Goal: Task Accomplishment & Management: Manage account settings

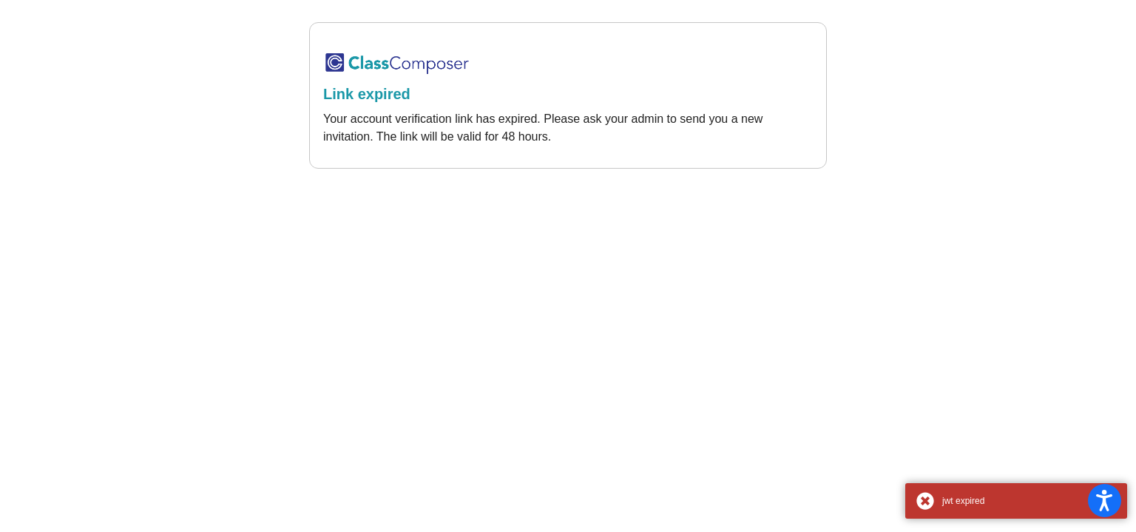
click at [341, 66] on img at bounding box center [397, 63] width 148 height 24
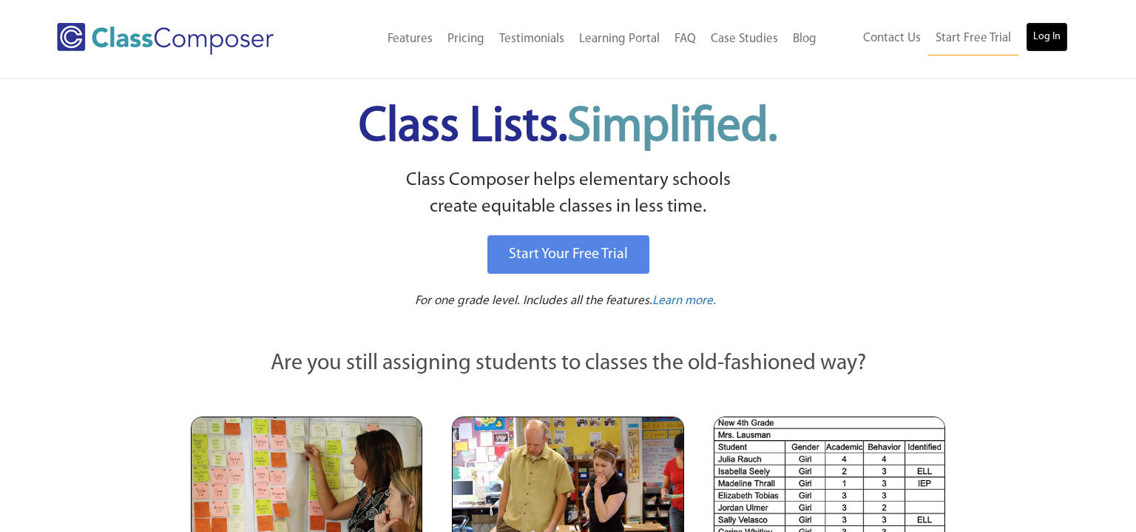
click at [1064, 36] on link "Log In" at bounding box center [1047, 37] width 42 height 30
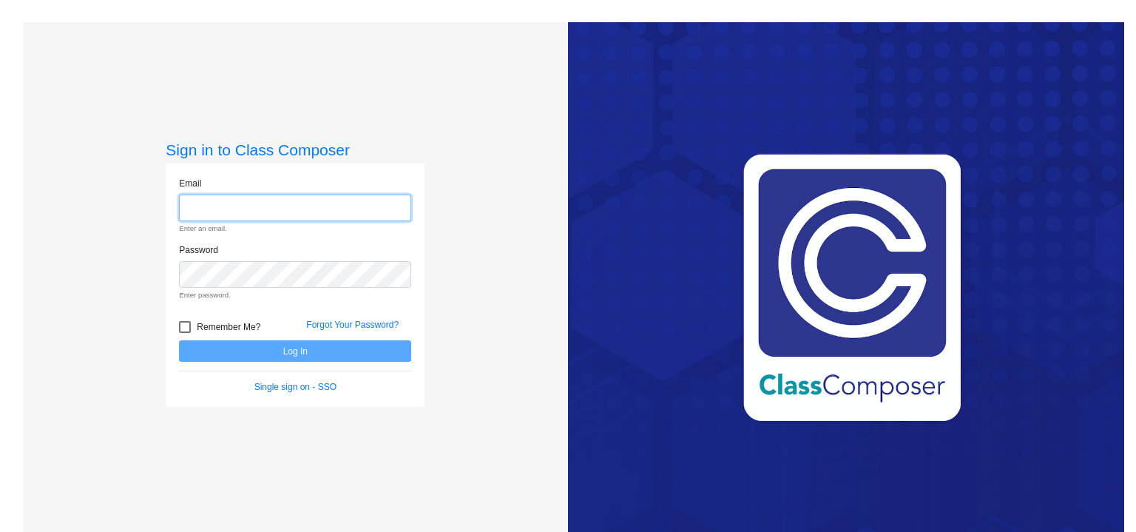
click at [257, 208] on input "email" at bounding box center [295, 208] width 232 height 27
type input "c"
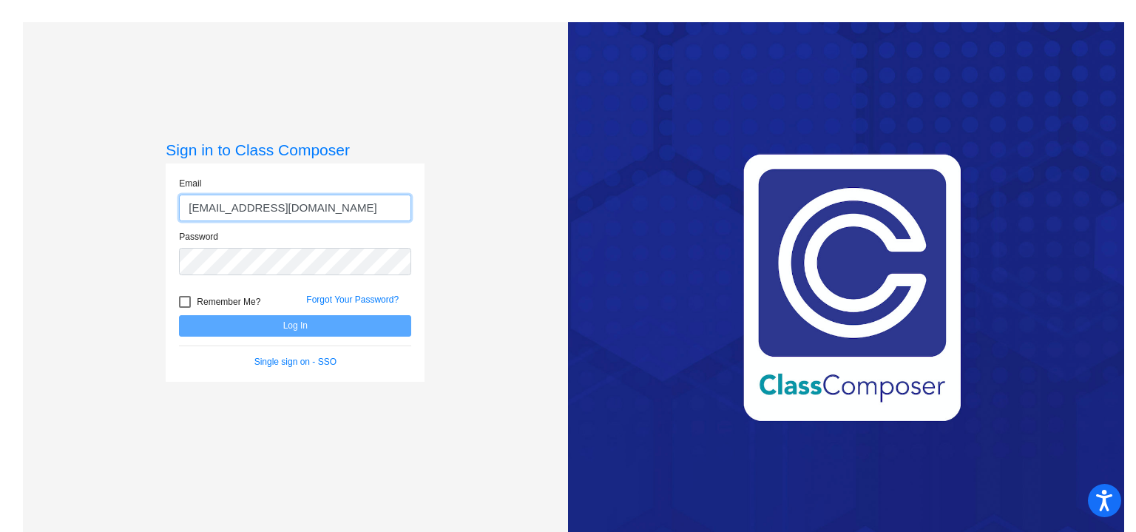
type input "[EMAIL_ADDRESS][DOMAIN_NAME]"
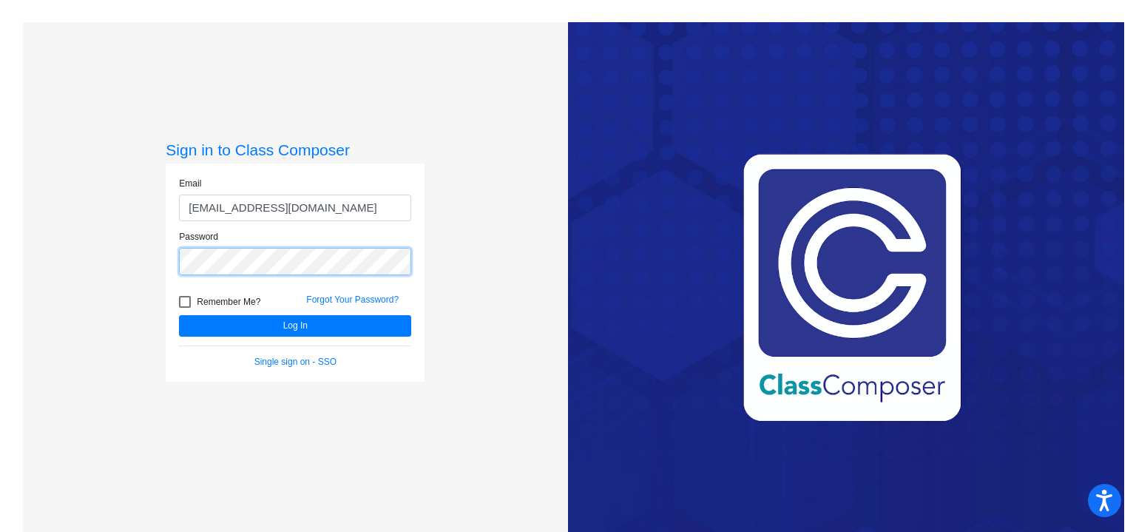
click at [179, 315] on button "Log In" at bounding box center [295, 325] width 232 height 21
click at [326, 291] on div "Remember Me? Forgot Your Password?" at bounding box center [295, 299] width 254 height 31
click at [325, 294] on link "Forgot Your Password?" at bounding box center [352, 299] width 92 height 10
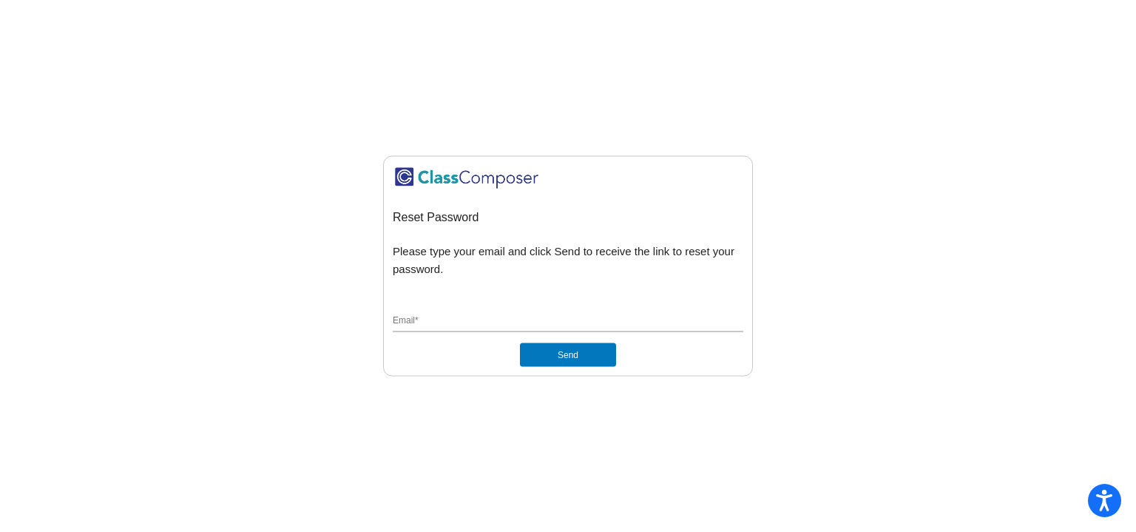
click at [504, 315] on input "Email *" at bounding box center [568, 321] width 351 height 13
type input "[EMAIL_ADDRESS][DOMAIN_NAME]"
click at [520, 343] on button "Send" at bounding box center [568, 355] width 96 height 24
